Goal: Information Seeking & Learning: Find specific fact

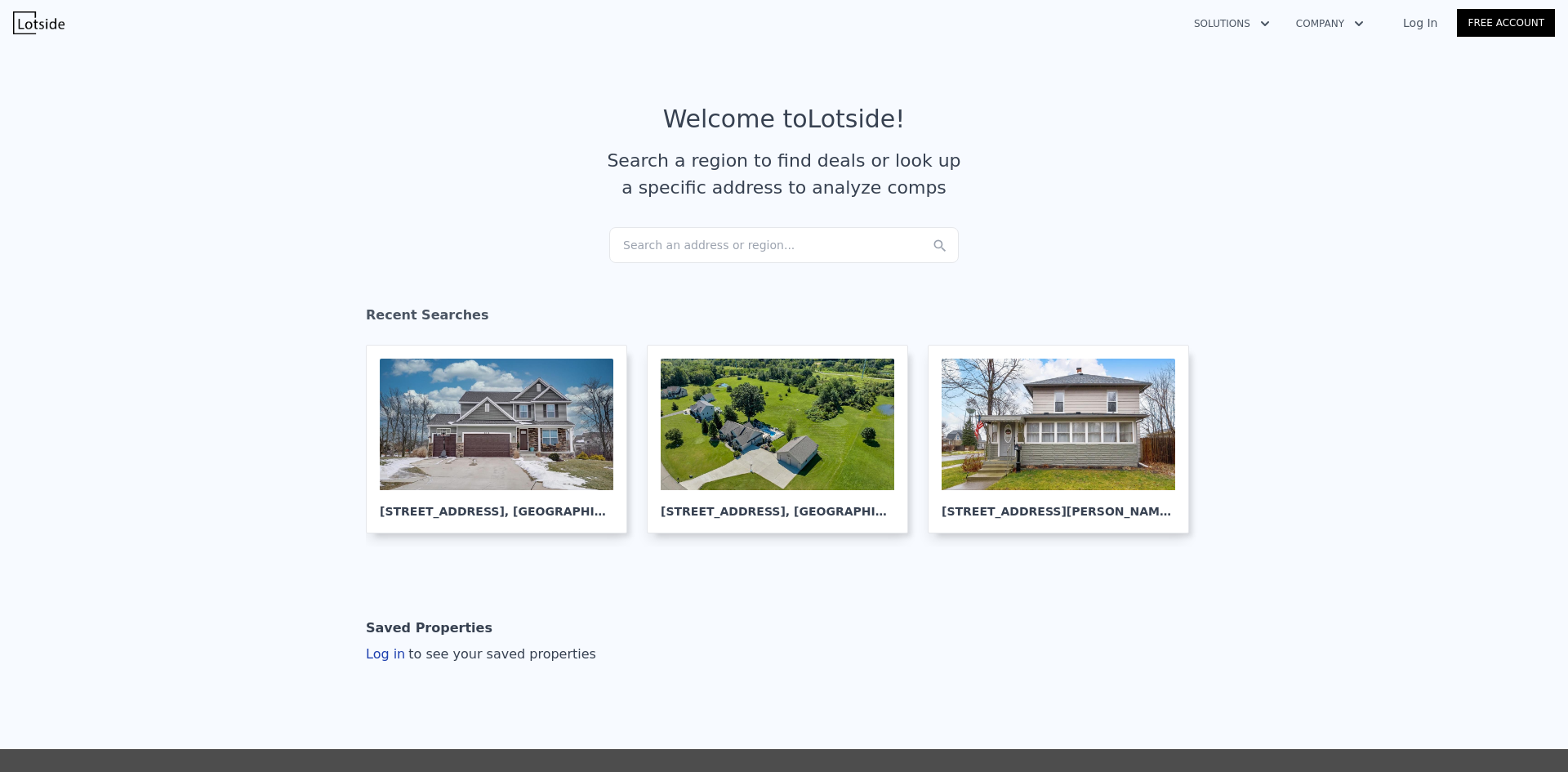
click at [680, 250] on div "Search an address or region..." at bounding box center [784, 245] width 349 height 36
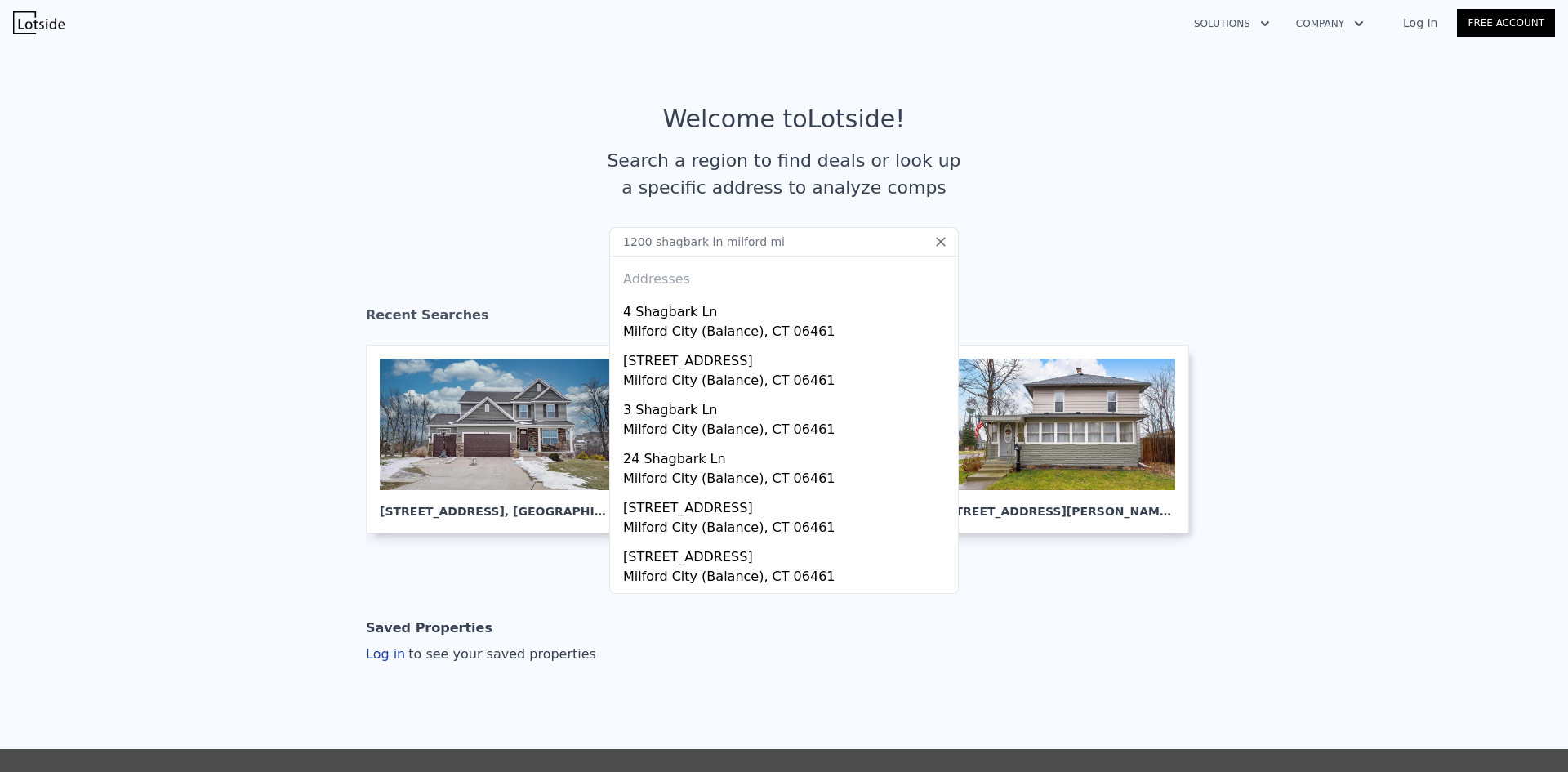
drag, startPoint x: 644, startPoint y: 247, endPoint x: 535, endPoint y: 247, distance: 109.0
click at [535, 247] on section "Welcome to Lotside ! Search a region to find deals or look up a specific addres…" at bounding box center [784, 166] width 1568 height 253
click at [779, 259] on div "Addresses" at bounding box center [783, 276] width 334 height 40
click at [783, 252] on input "shagbark ln milford mi" at bounding box center [784, 242] width 349 height 30
type input "shagbark ln milford mi"
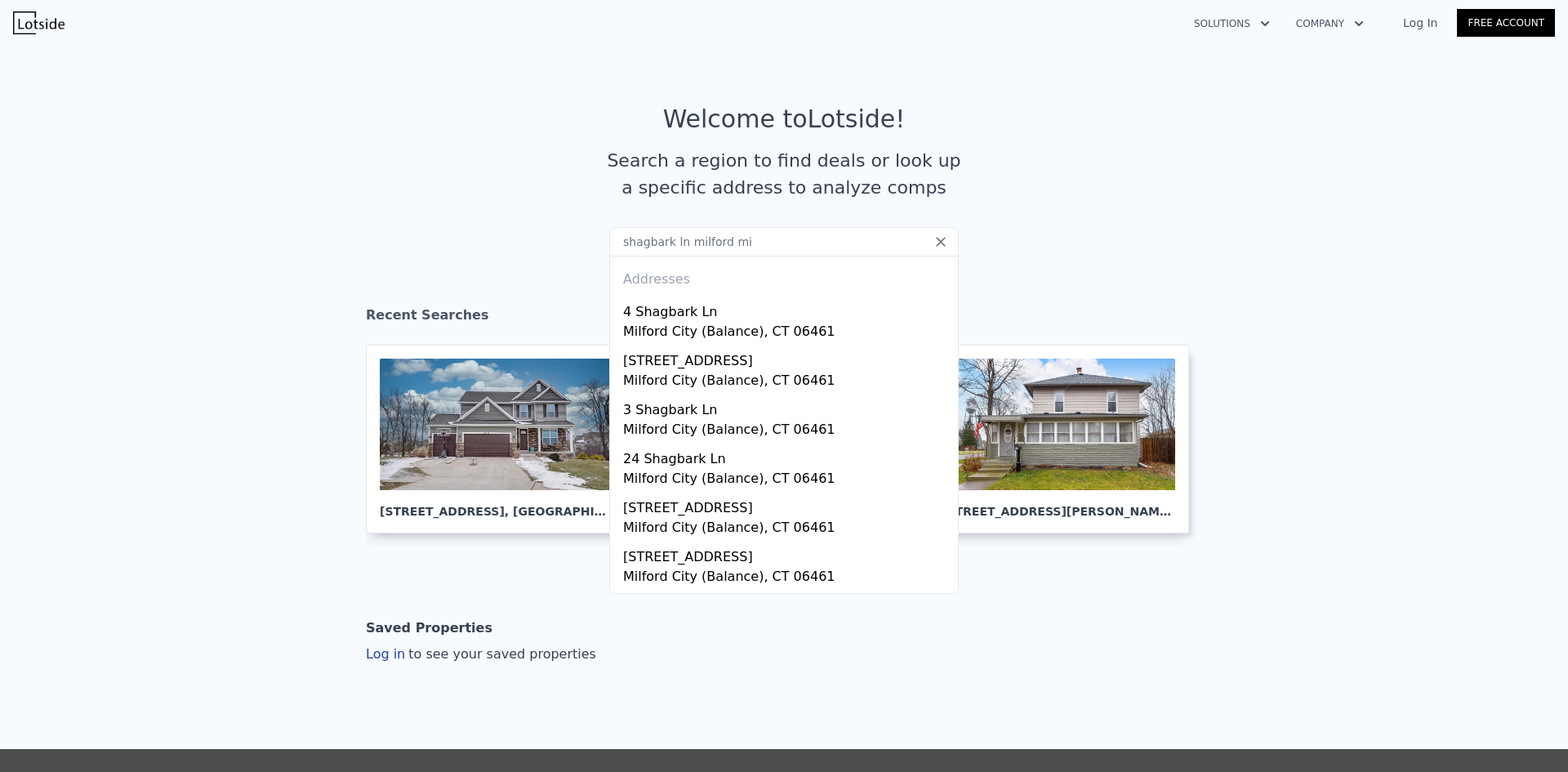
click at [1407, 252] on section "Welcome to Lotside ! Search a region to find deals or look up a specific addres…" at bounding box center [784, 166] width 1568 height 253
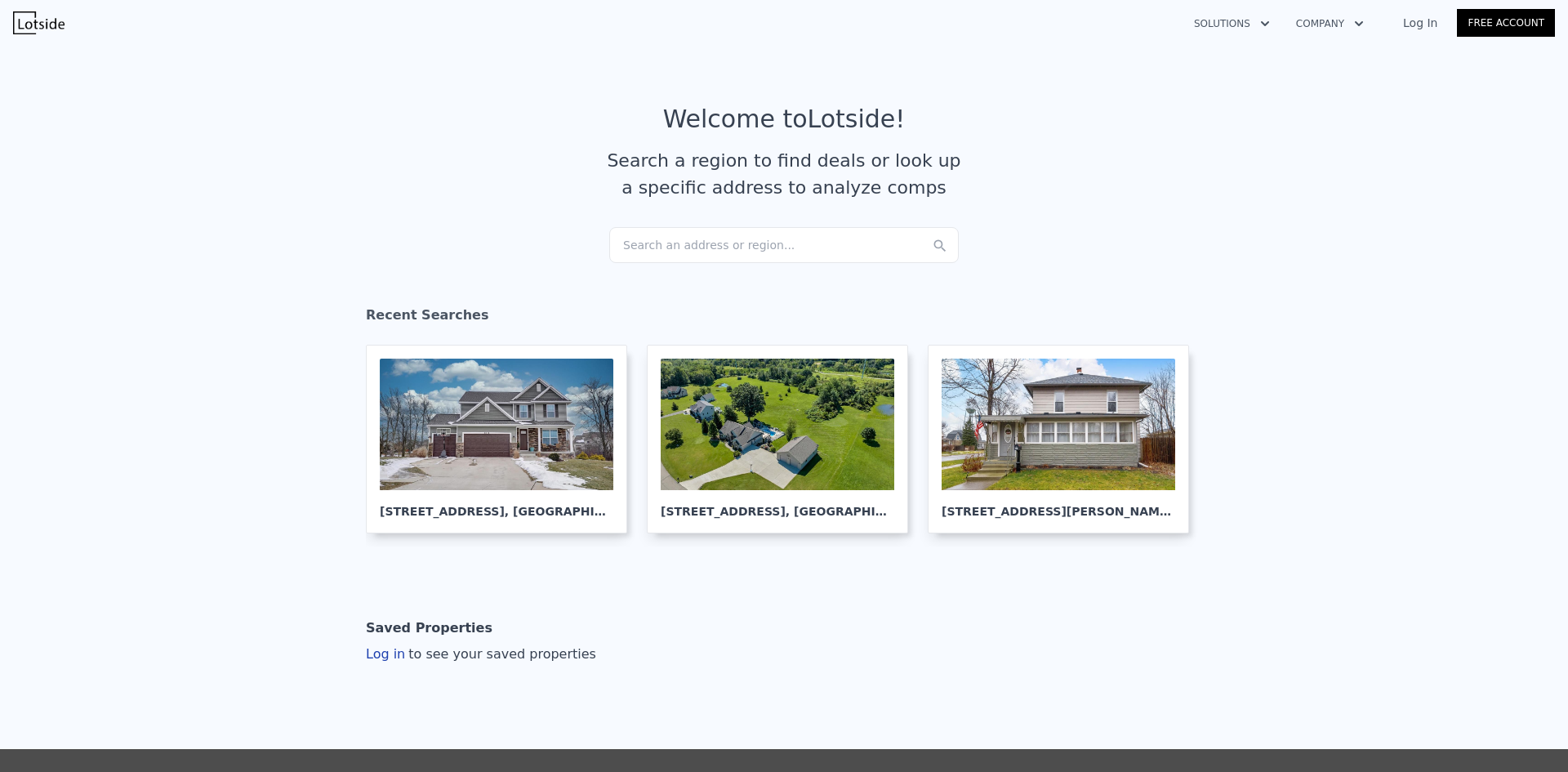
click at [752, 245] on div "Search an address or region..." at bounding box center [784, 245] width 349 height 36
click at [1273, 258] on section "Welcome to Lotside ! Search a region to find deals or look up a specific addres…" at bounding box center [784, 166] width 1568 height 253
click at [601, 238] on section "Welcome to Lotside ! Search a region to find deals or look up a specific addres…" at bounding box center [784, 166] width 1568 height 253
click at [704, 243] on div "Search an address or region..." at bounding box center [784, 245] width 349 height 36
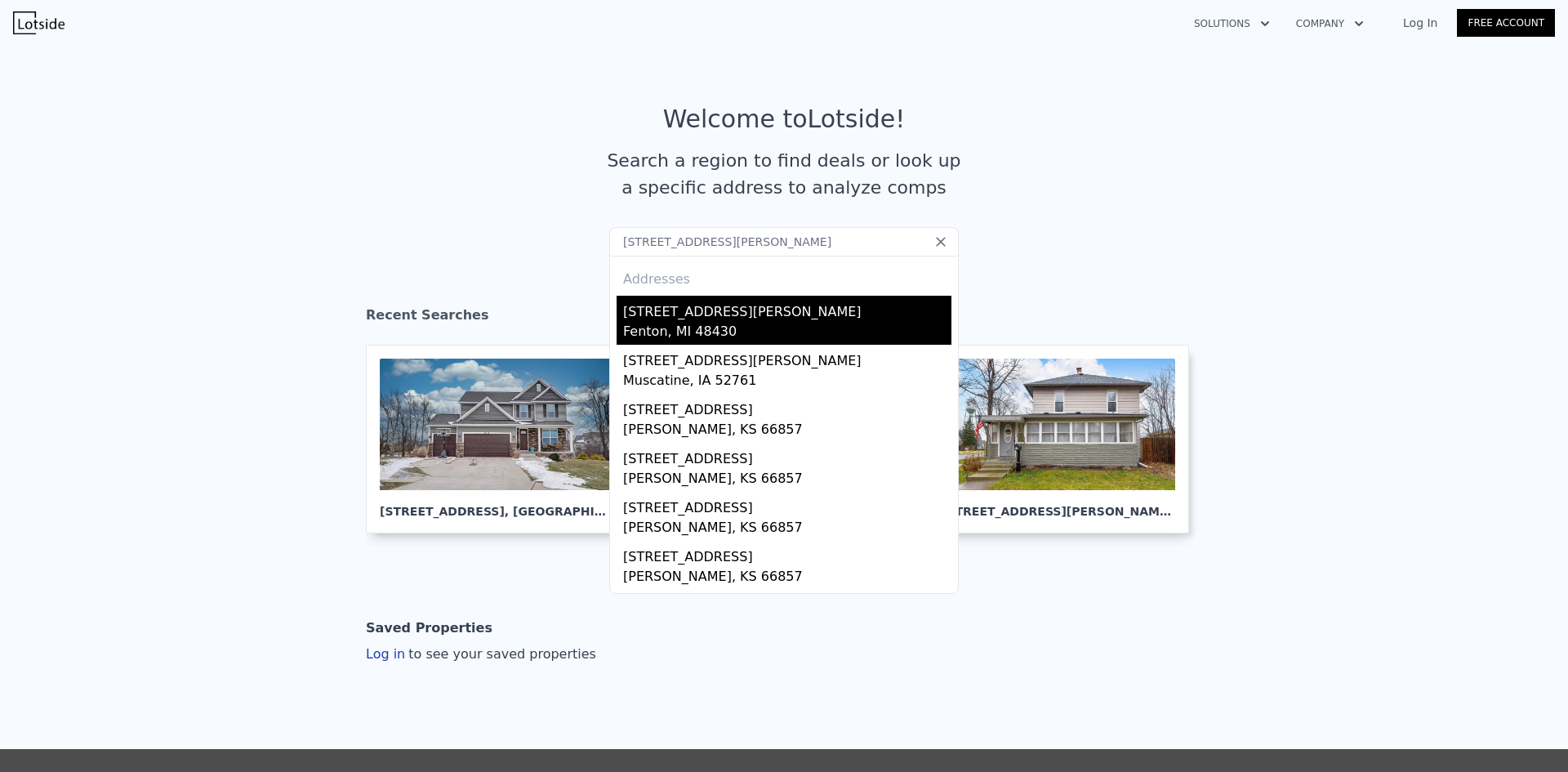
type input "[STREET_ADDRESS][PERSON_NAME]"
click at [707, 298] on div "[STREET_ADDRESS][PERSON_NAME]" at bounding box center [787, 309] width 328 height 26
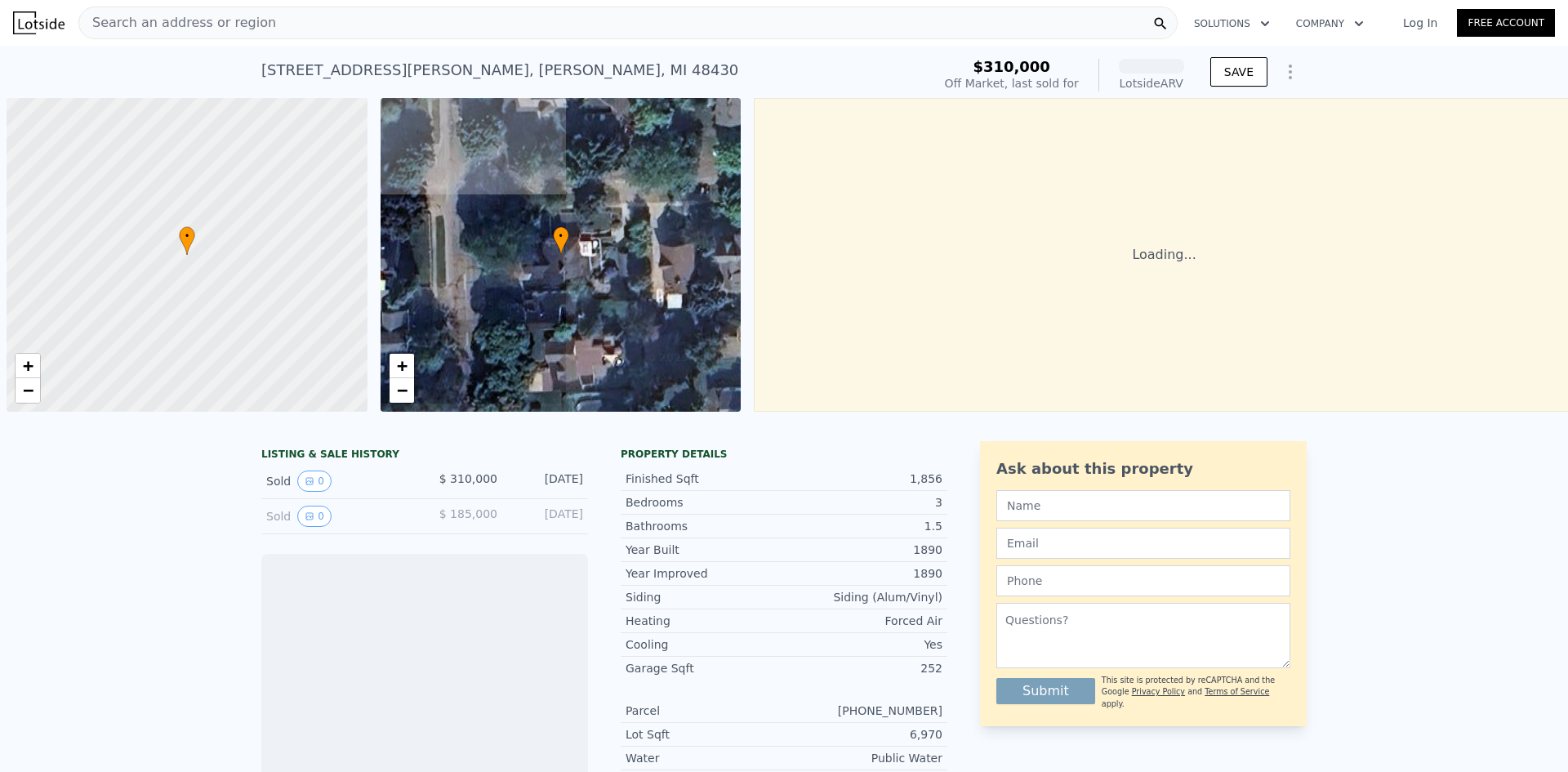
scroll to position [0, 7]
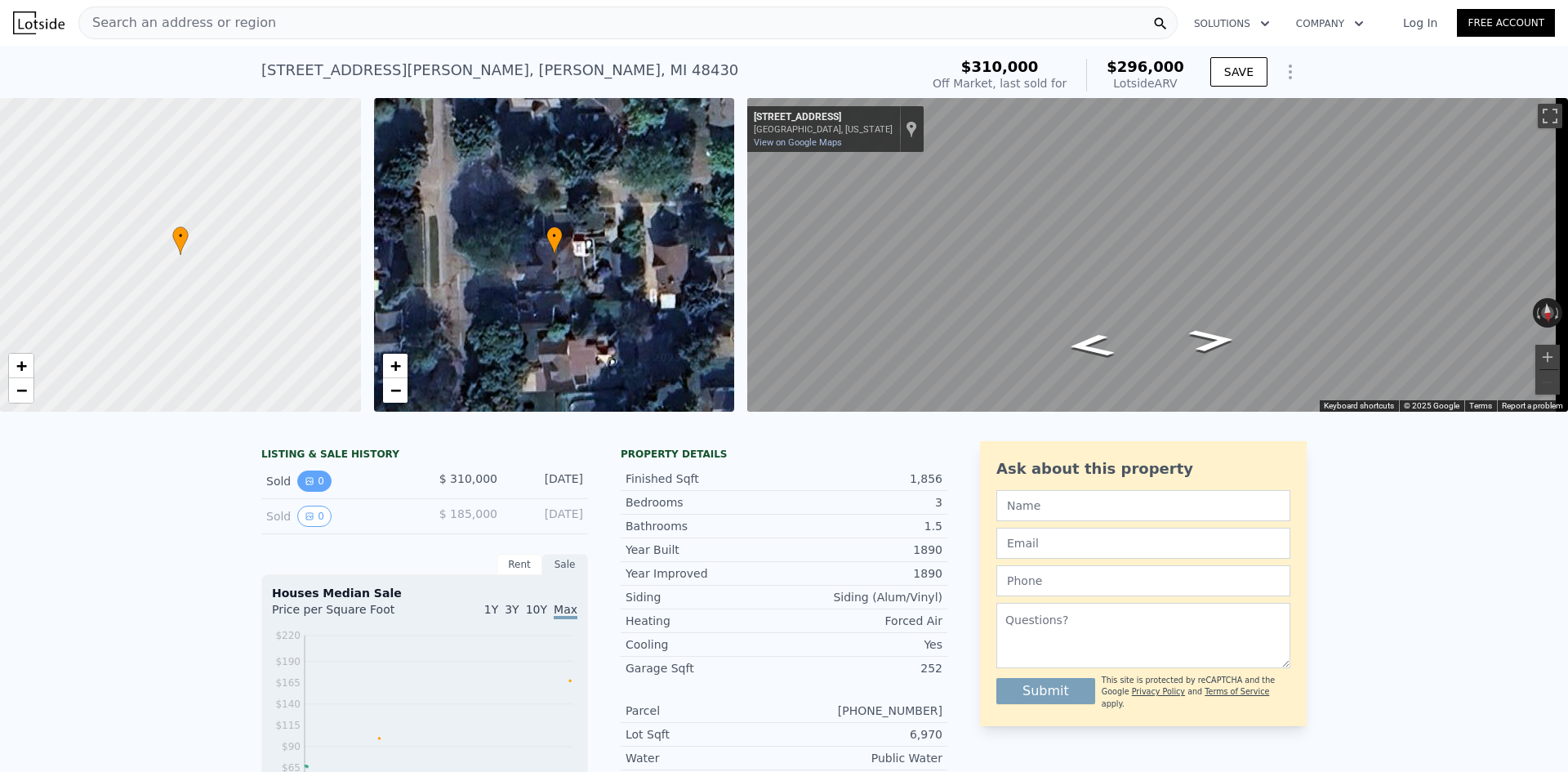
click at [307, 484] on icon "View historical data" at bounding box center [310, 480] width 7 height 7
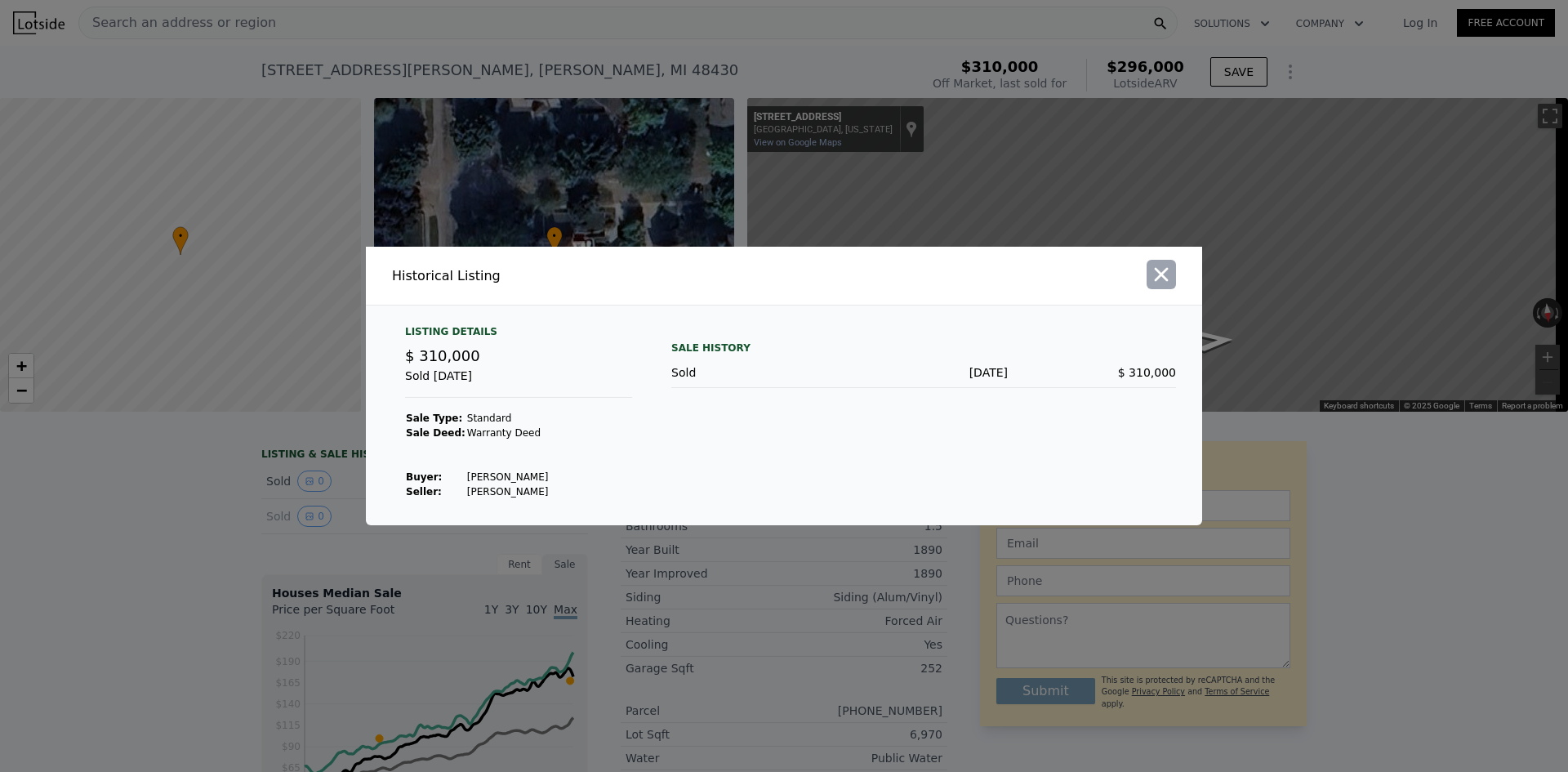
click at [1159, 275] on icon "button" at bounding box center [1161, 274] width 23 height 23
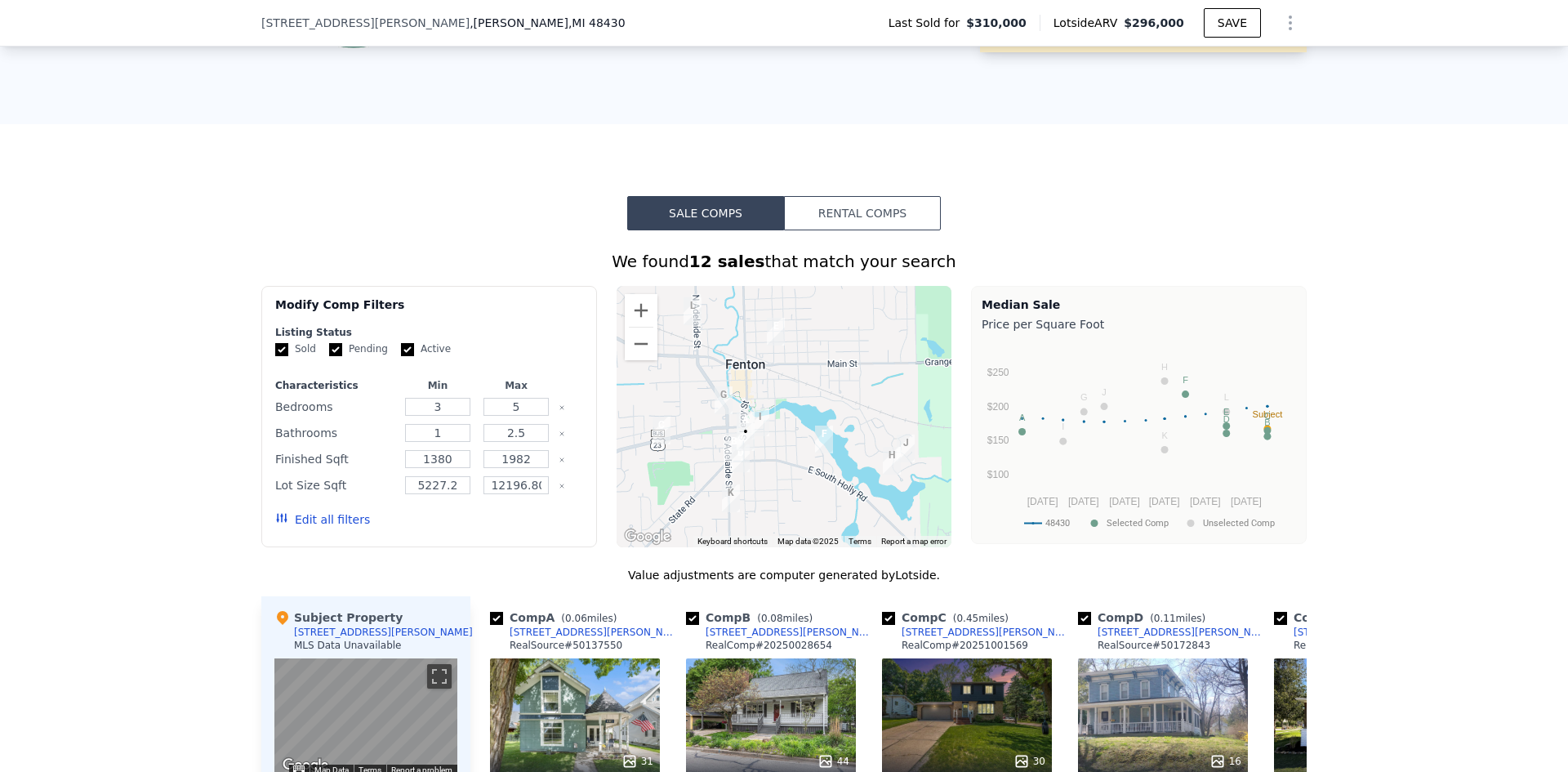
scroll to position [1465, 0]
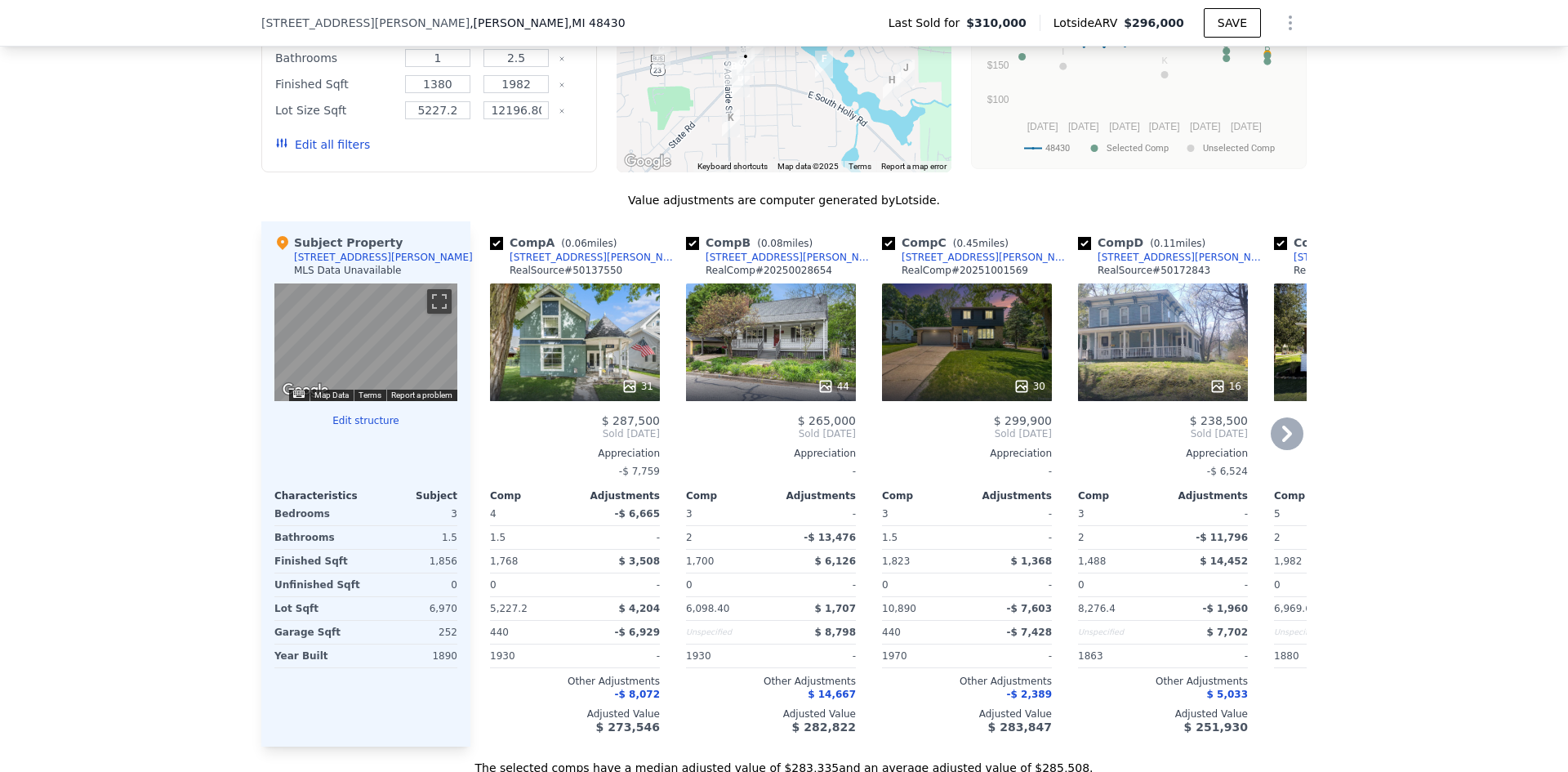
click at [1275, 444] on icon at bounding box center [1287, 434] width 33 height 33
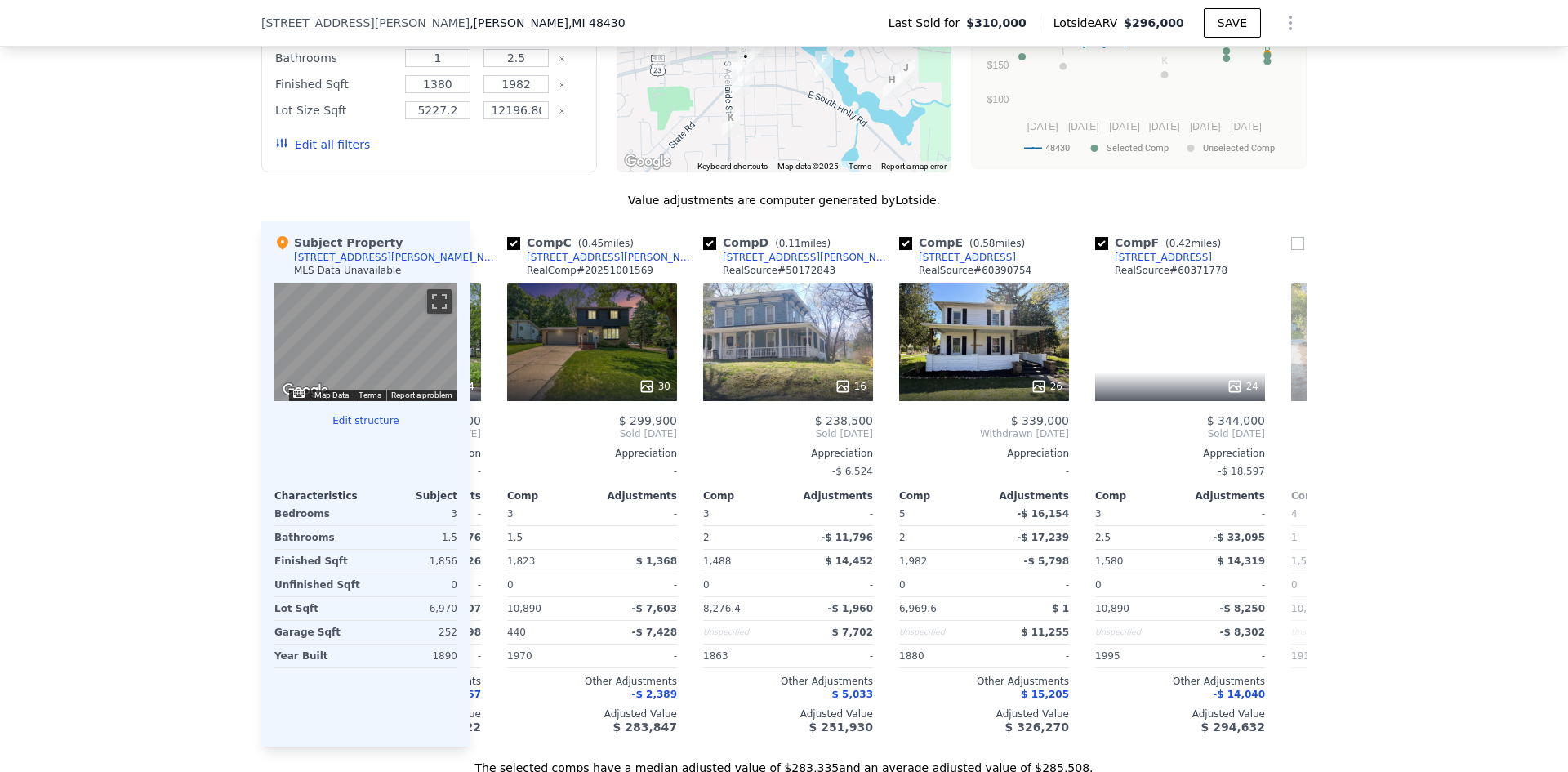
scroll to position [0, 392]
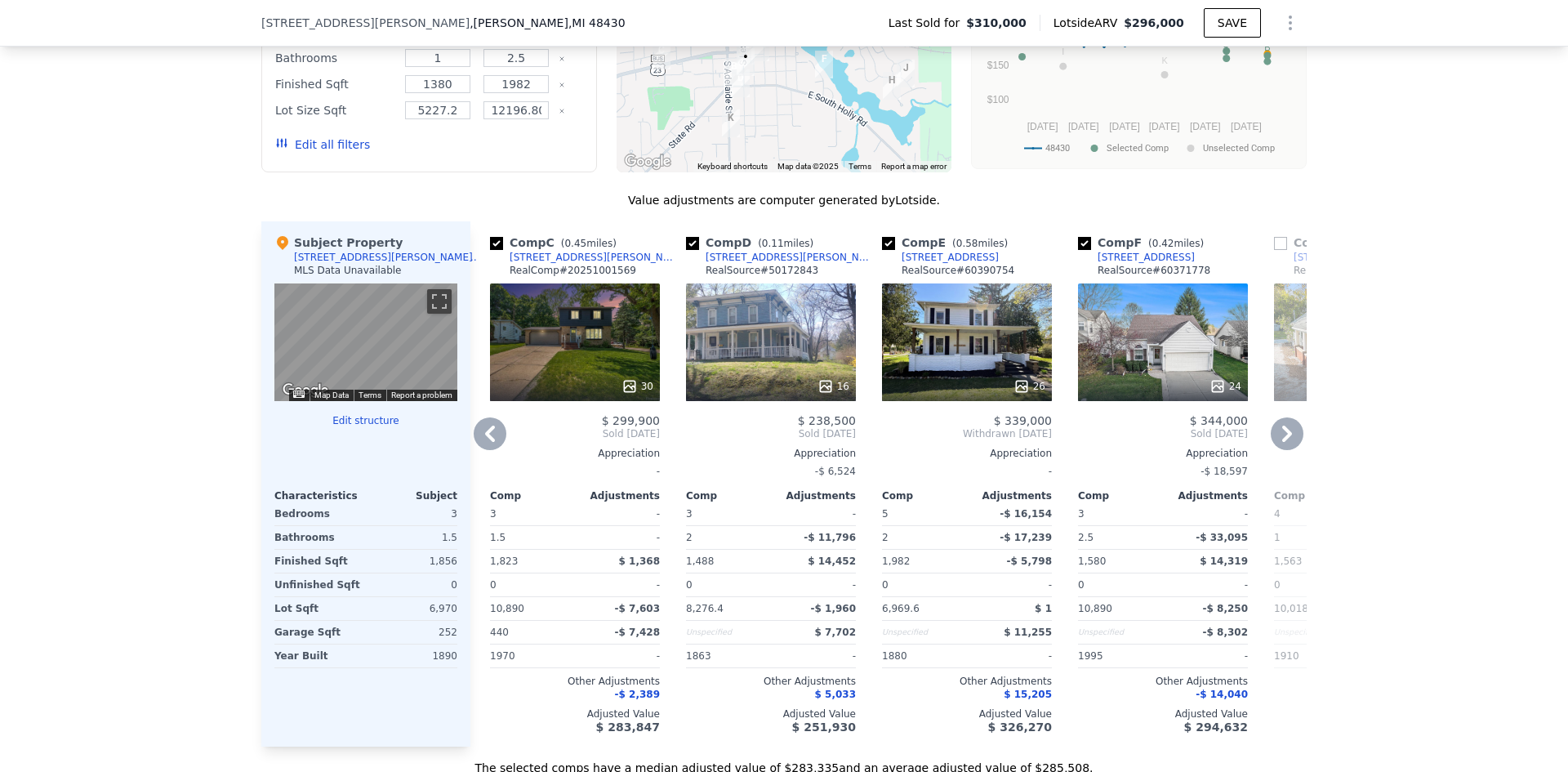
click at [1284, 442] on icon at bounding box center [1287, 434] width 10 height 16
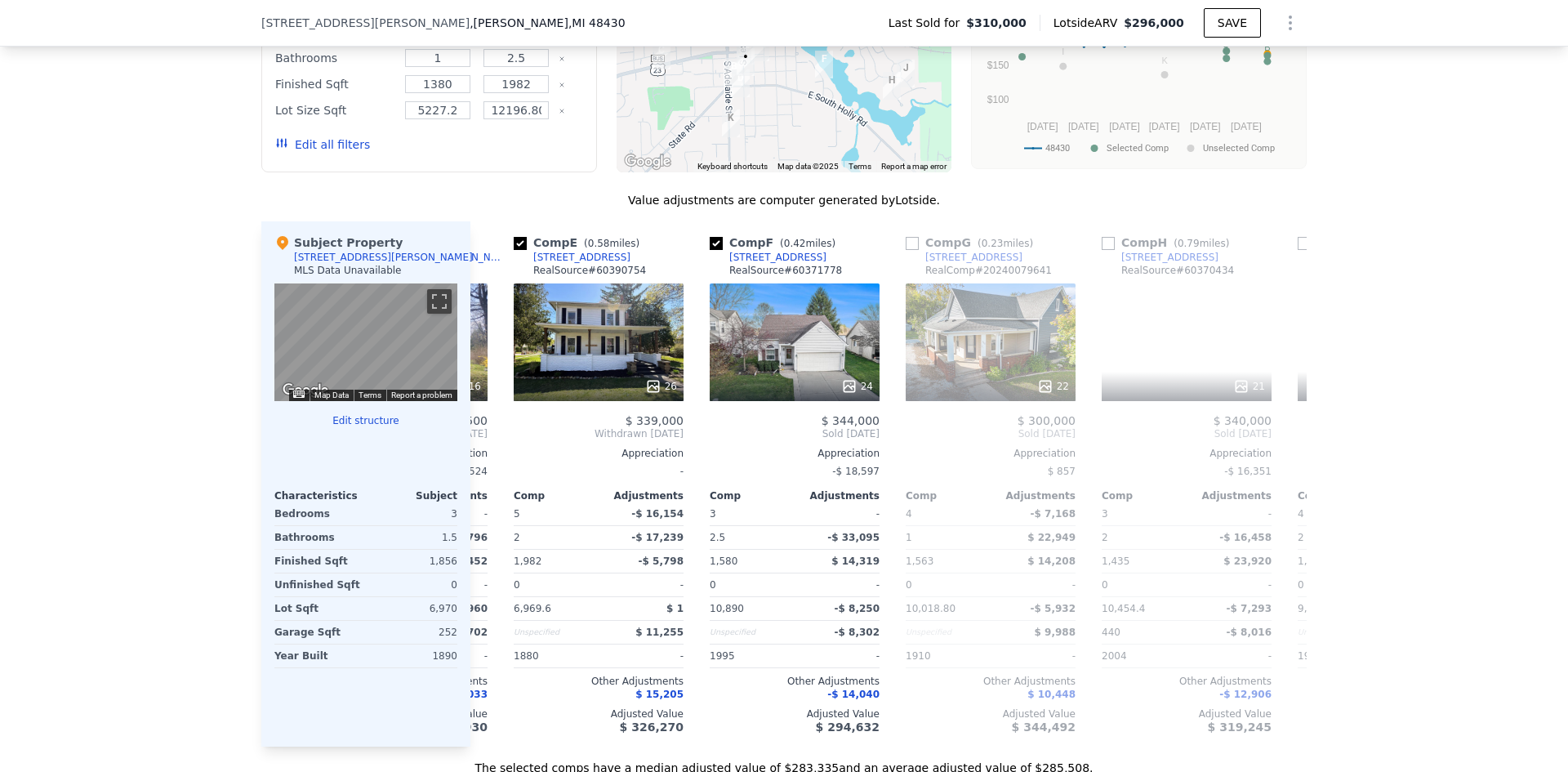
scroll to position [0, 784]
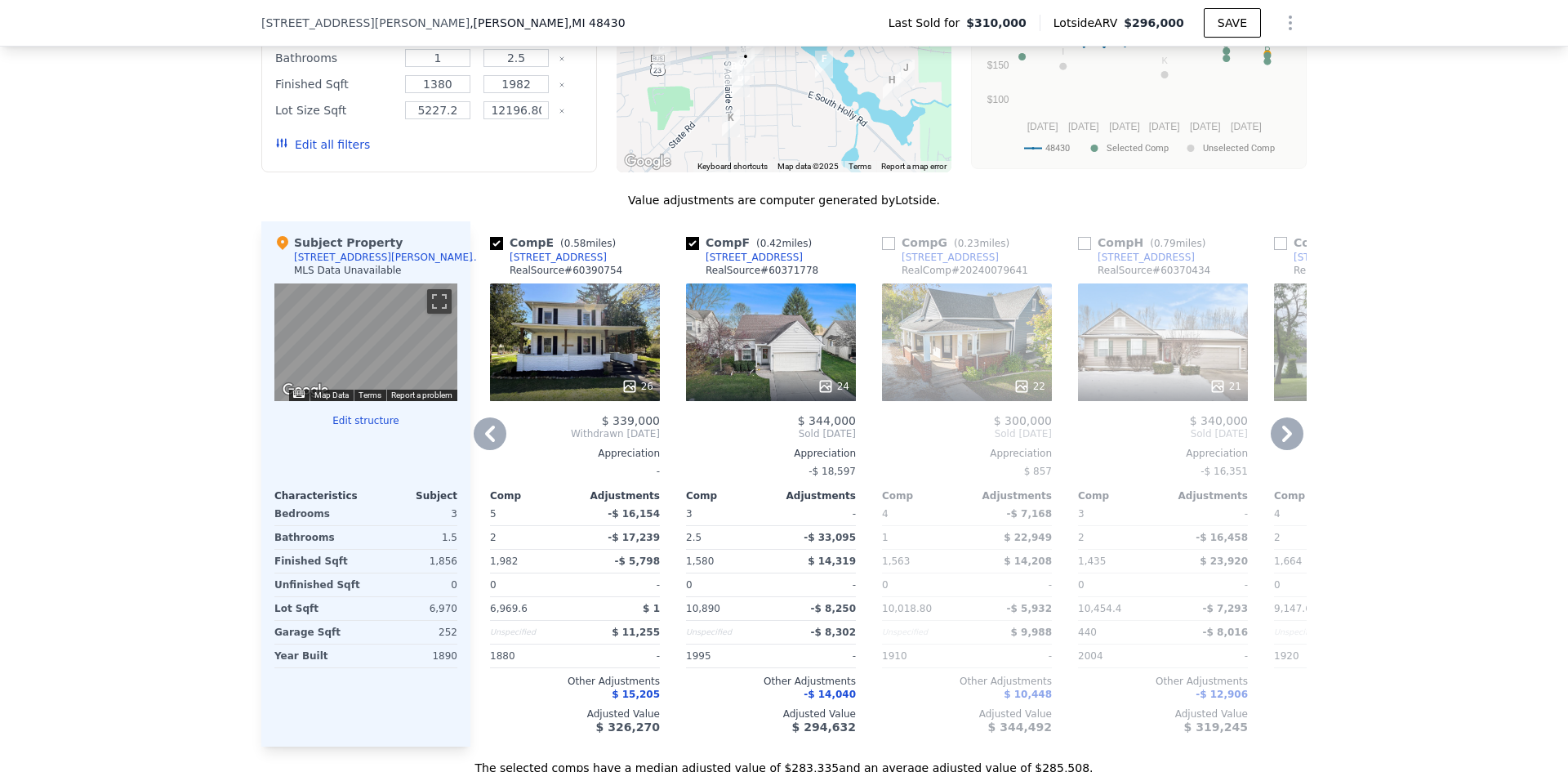
click at [1276, 445] on icon at bounding box center [1287, 434] width 33 height 33
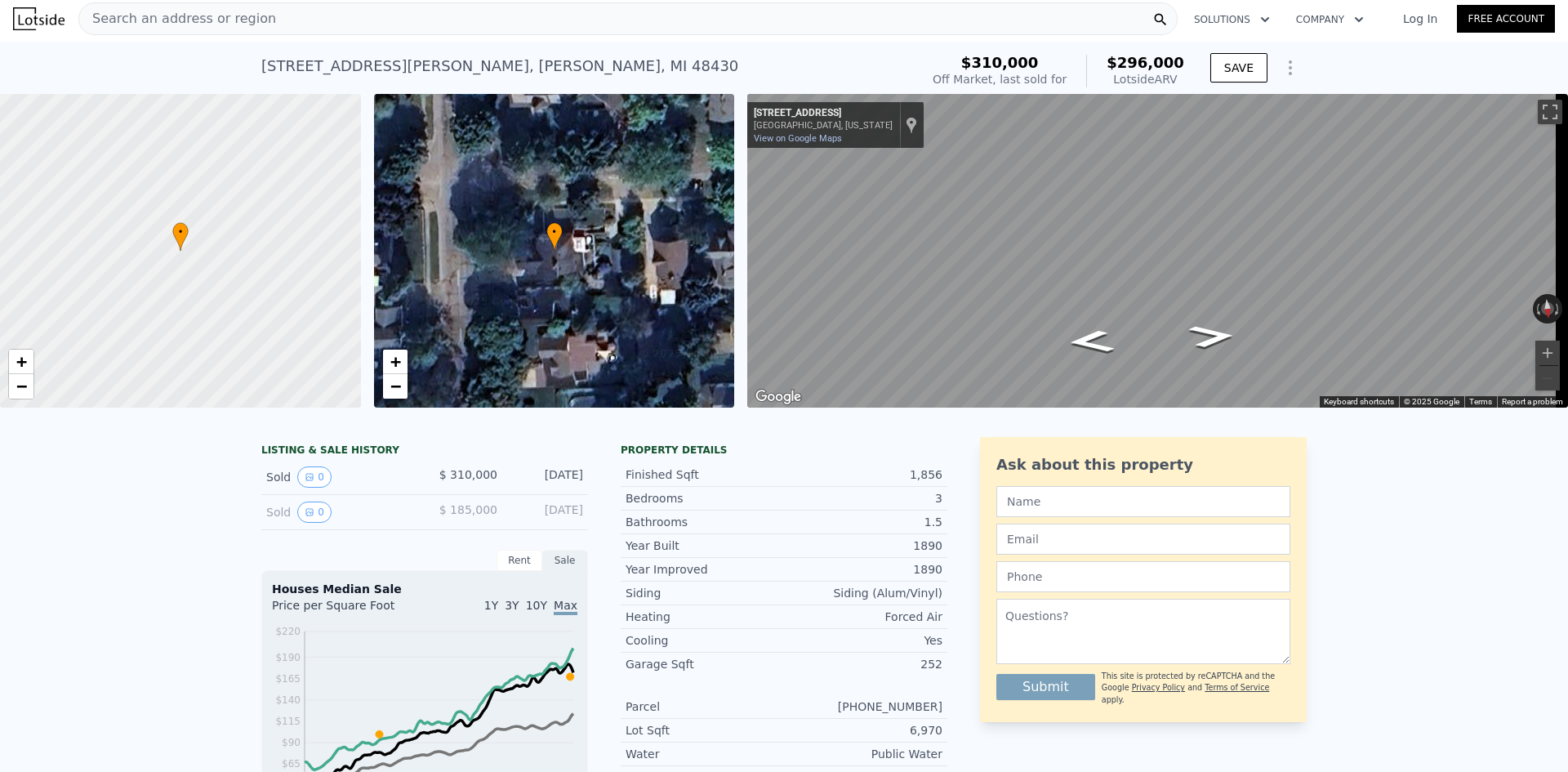
scroll to position [0, 0]
